Goal: Use online tool/utility: Utilize a website feature to perform a specific function

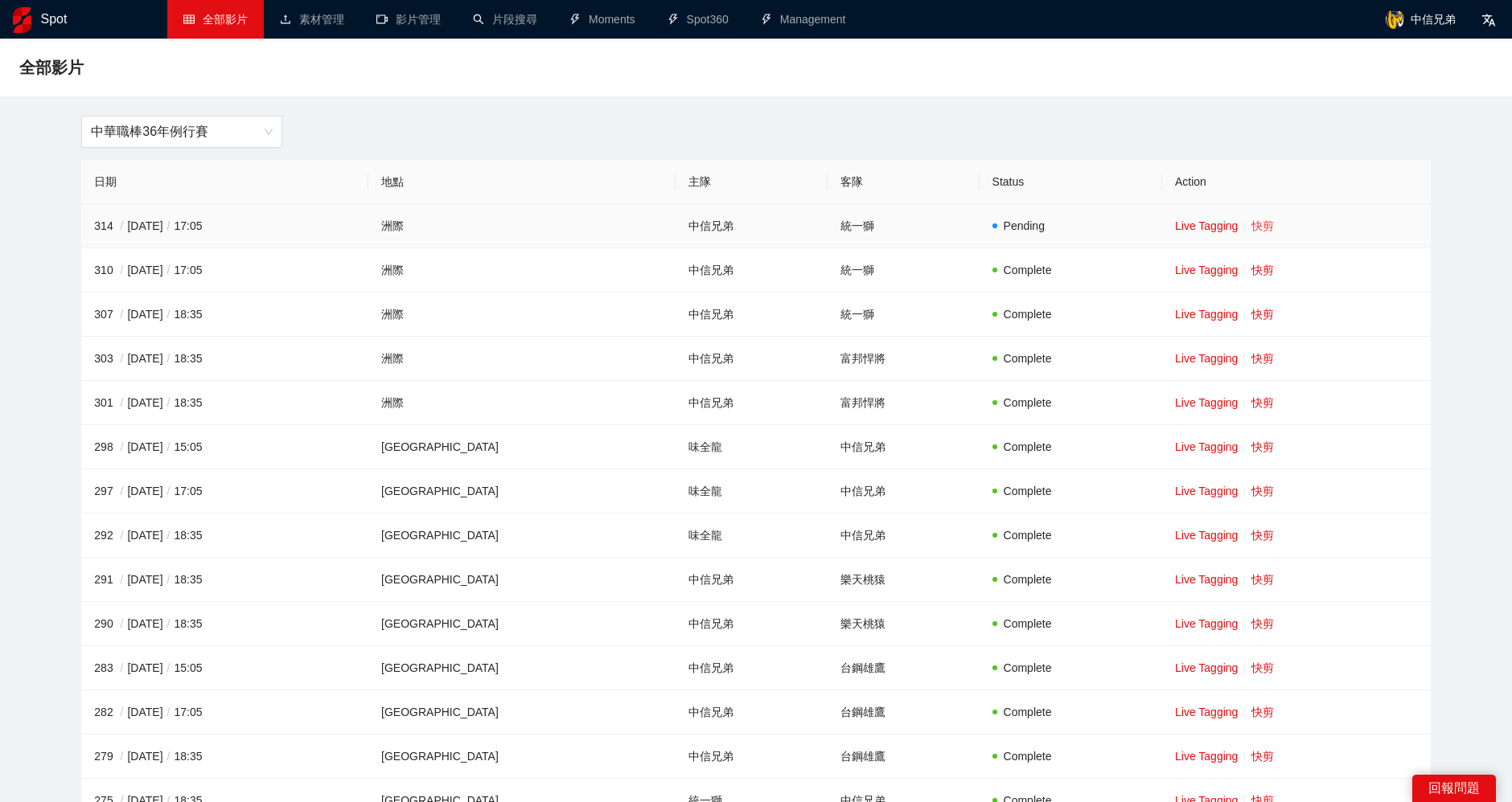
drag, startPoint x: 0, startPoint y: 0, endPoint x: 1245, endPoint y: 220, distance: 1264.3
click at [1252, 220] on link "快剪" at bounding box center [1262, 225] width 22 height 13
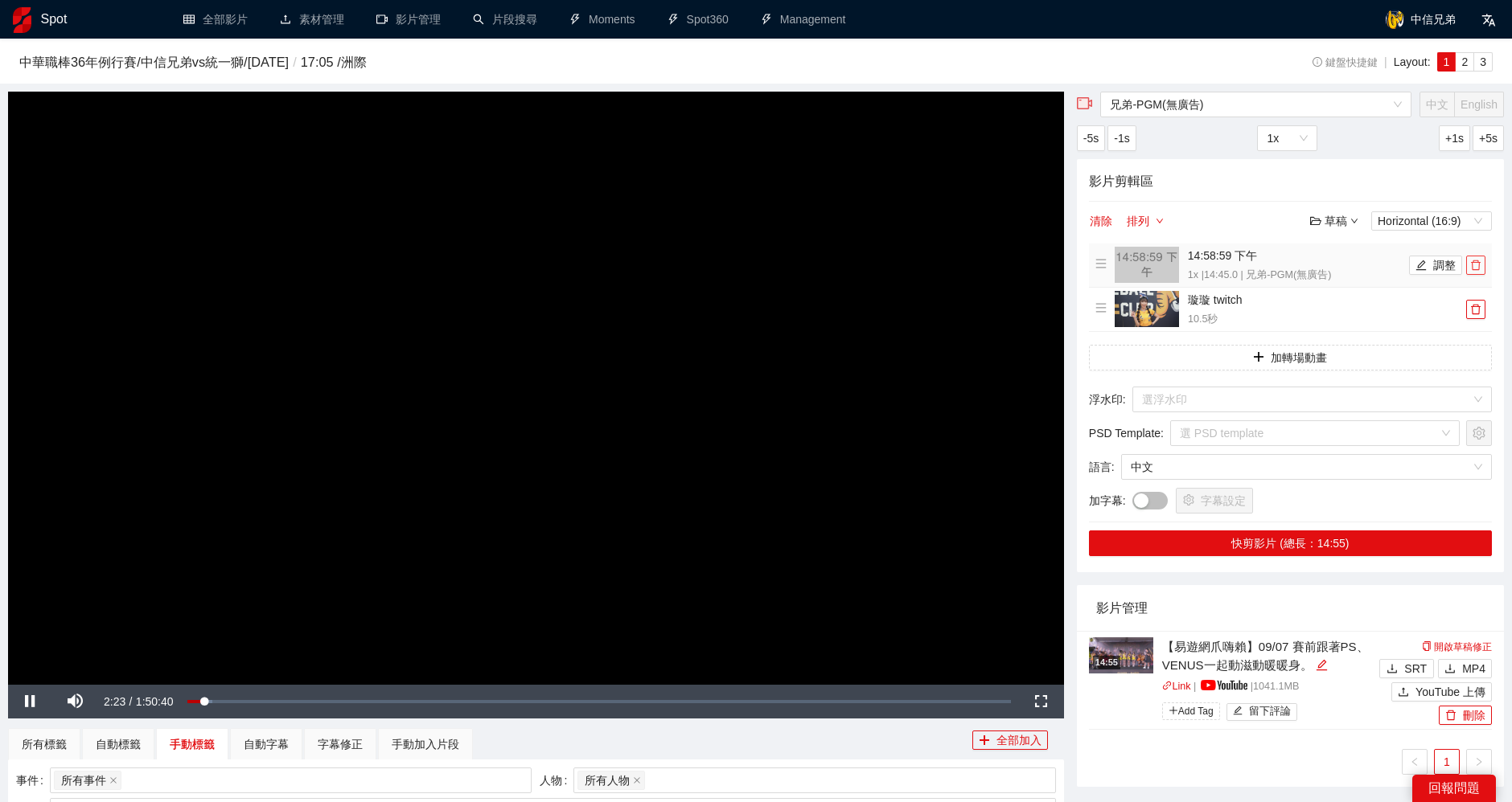
click at [1476, 264] on icon "delete" at bounding box center [1476, 265] width 12 height 12
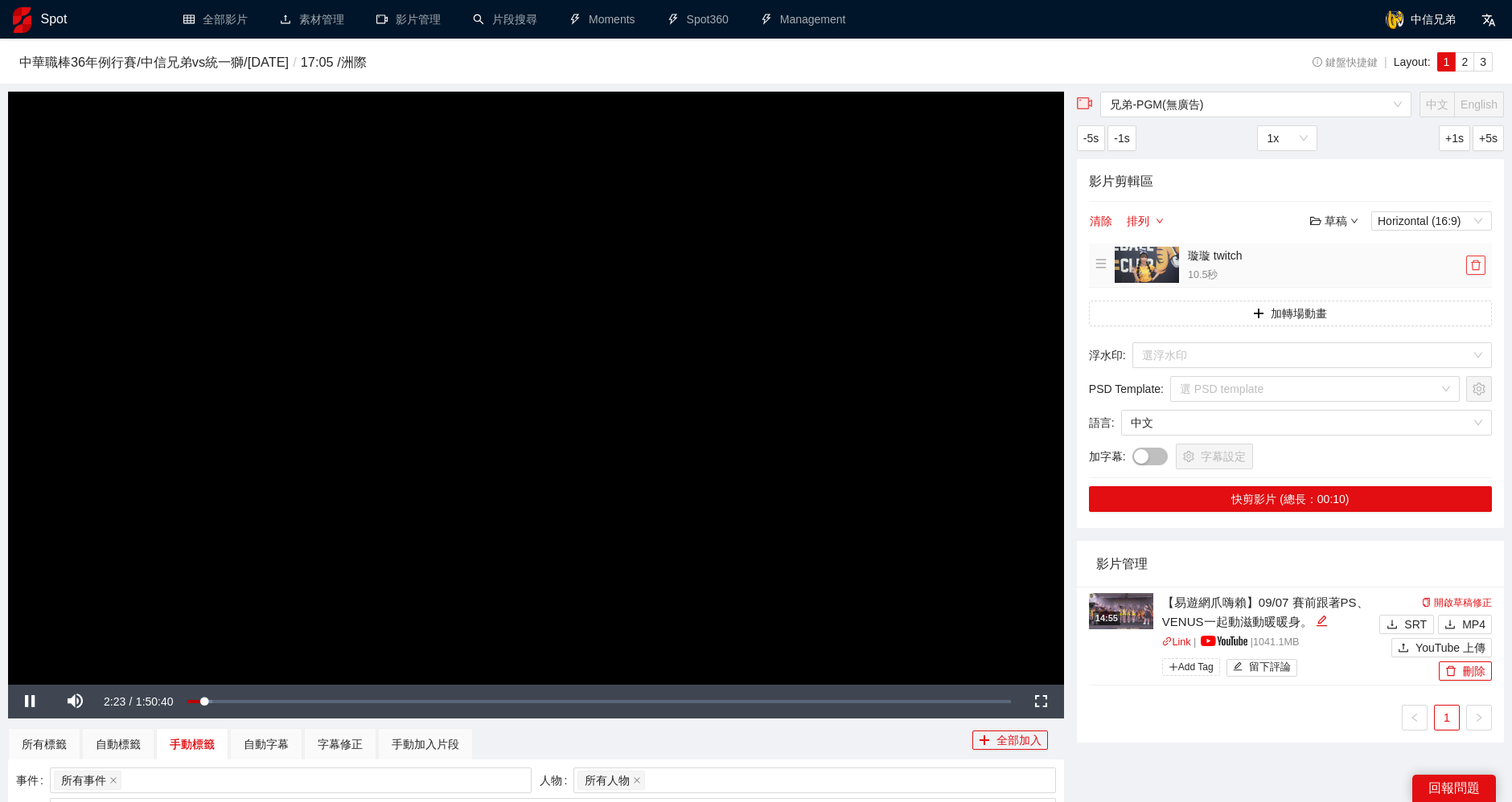
click at [1476, 264] on icon "delete" at bounding box center [1476, 265] width 12 height 12
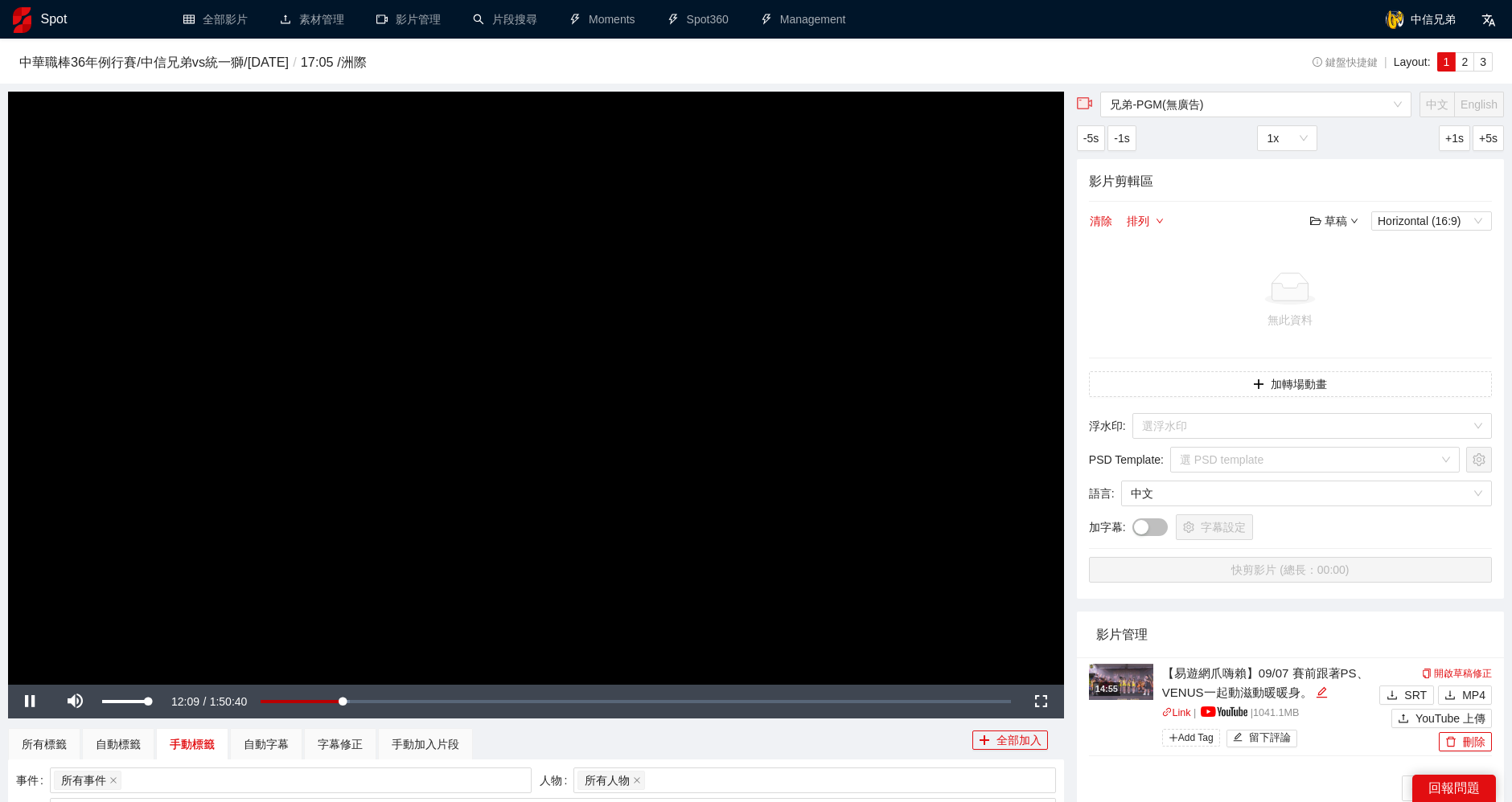
drag, startPoint x: 150, startPoint y: 698, endPoint x: 178, endPoint y: 698, distance: 28.0
click at [178, 698] on div "Pause Mute 100% Current Time 12:09 / Duration 1:50:40 Loaded : 11.91% 0:12:09 S…" at bounding box center [535, 701] width 1056 height 34
click at [798, 699] on div "Loaded : 12.45% 1:21:50 1:21:50" at bounding box center [606, 702] width 808 height 6
click at [664, 700] on div "1:03:12" at bounding box center [664, 702] width 1 height 6
click at [345, 702] on div "1:03:13" at bounding box center [433, 702] width 462 height 6
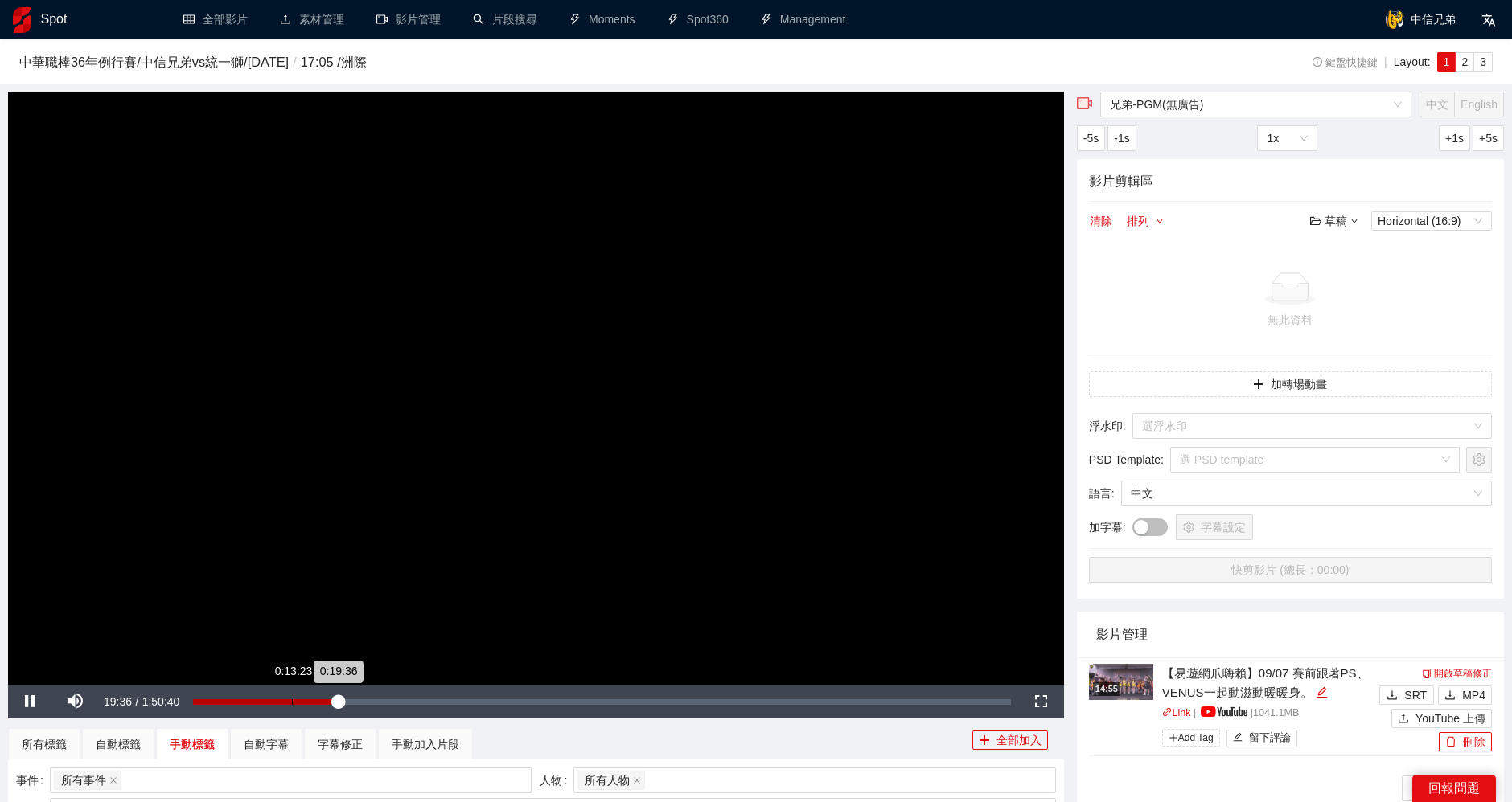
click at [291, 701] on div "0:19:36" at bounding box center [265, 702] width 145 height 6
click at [349, 699] on div "Loaded : 0.00% 0:21:13 0:13:16" at bounding box center [601, 702] width 817 height 6
click at [979, 705] on div "Loaded : 19.24% 1:46:25 0:21:13" at bounding box center [607, 701] width 825 height 34
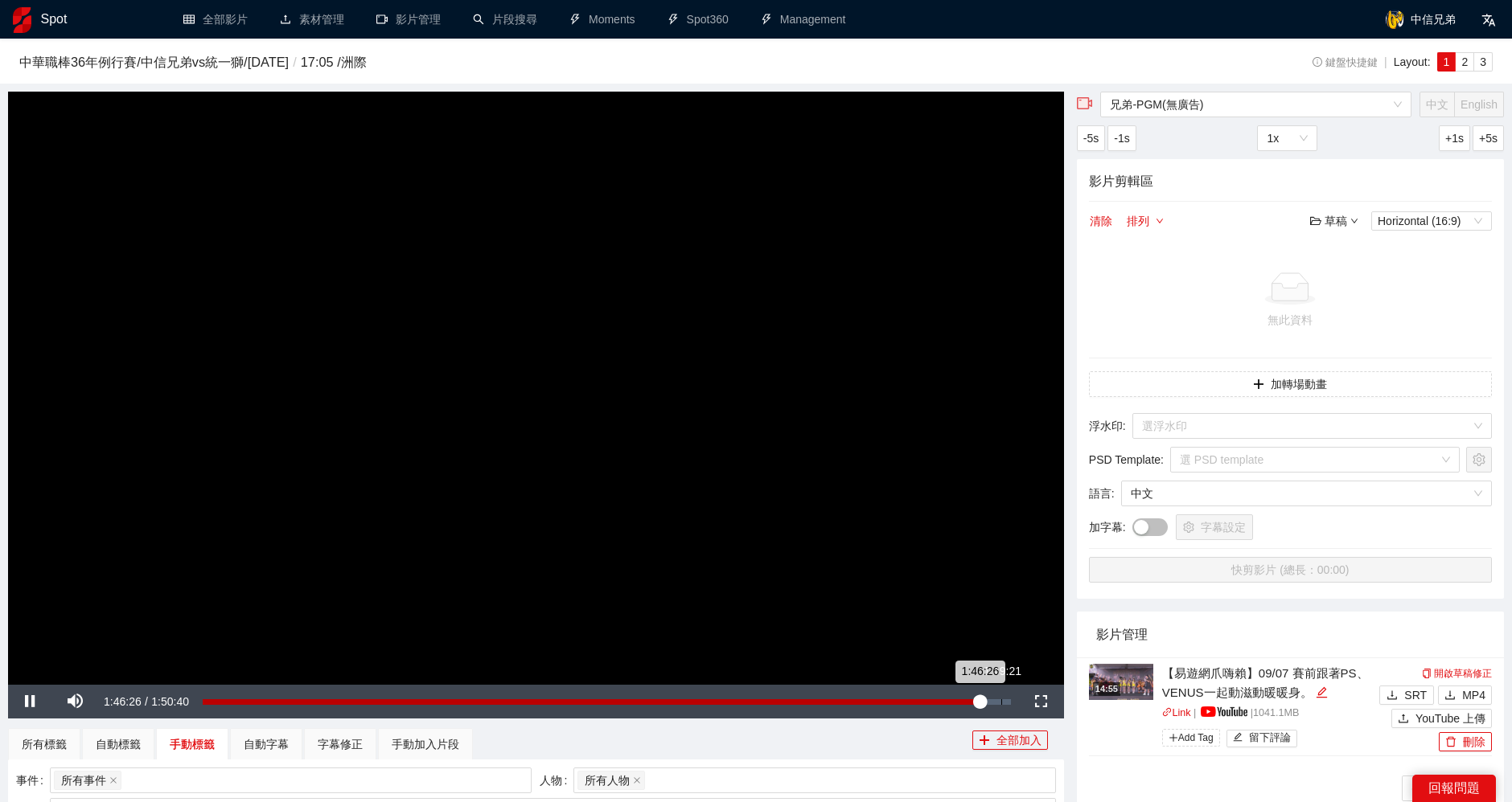
click at [1001, 701] on div "1:49:21" at bounding box center [1001, 702] width 1 height 6
drag, startPoint x: 1001, startPoint y: 701, endPoint x: 1022, endPoint y: 701, distance: 21.0
click at [1022, 701] on div "Play Mute 100% Current Time 1:49:27 / Duration 1:50:40 Loaded : 0.00% 1:50:40 1…" at bounding box center [535, 701] width 1056 height 34
